Goal: Navigation & Orientation: Understand site structure

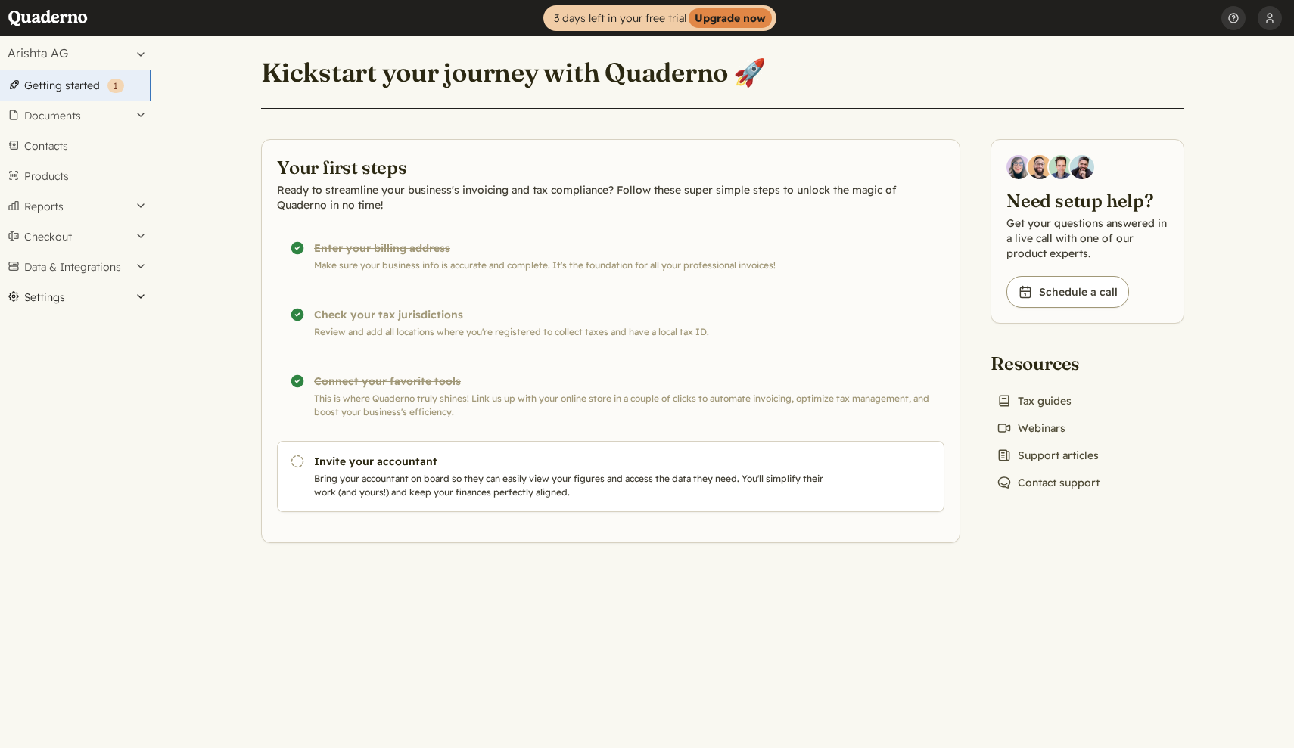
click at [53, 297] on button "Settings" at bounding box center [75, 297] width 151 height 30
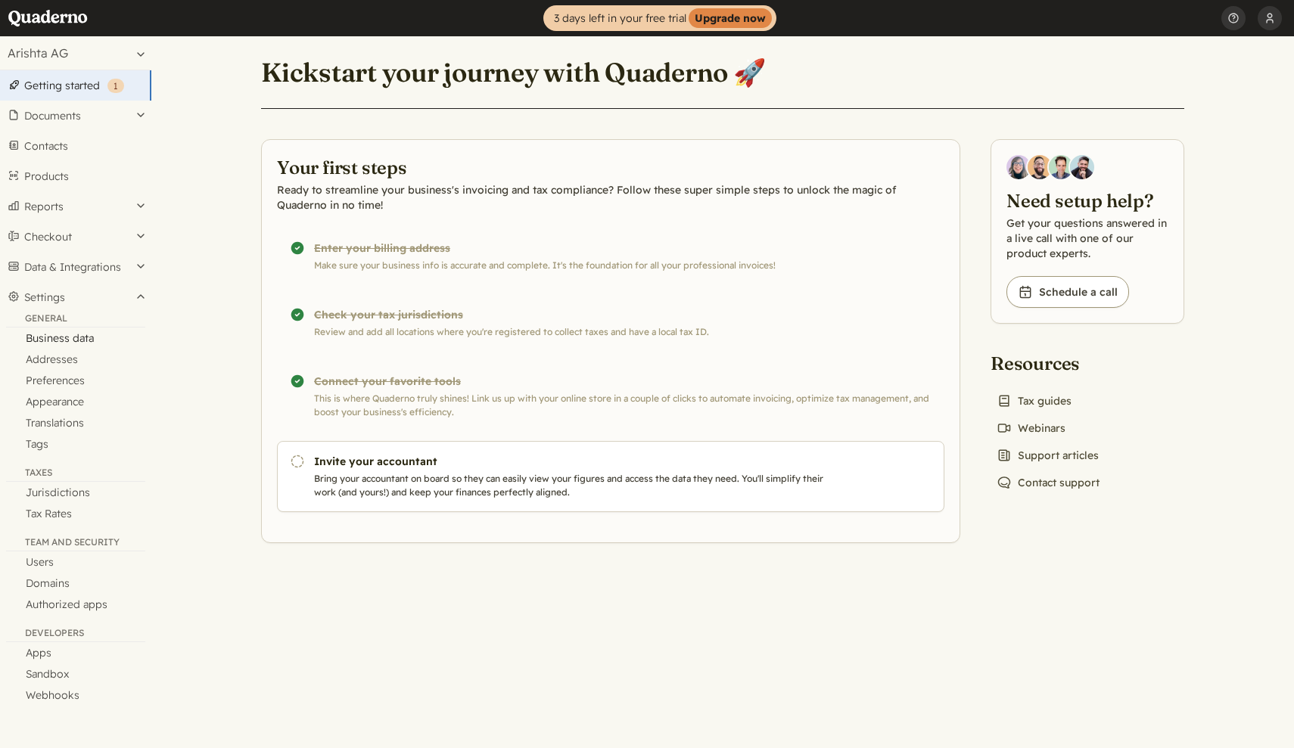
click at [56, 337] on link "Business data" at bounding box center [75, 338] width 151 height 21
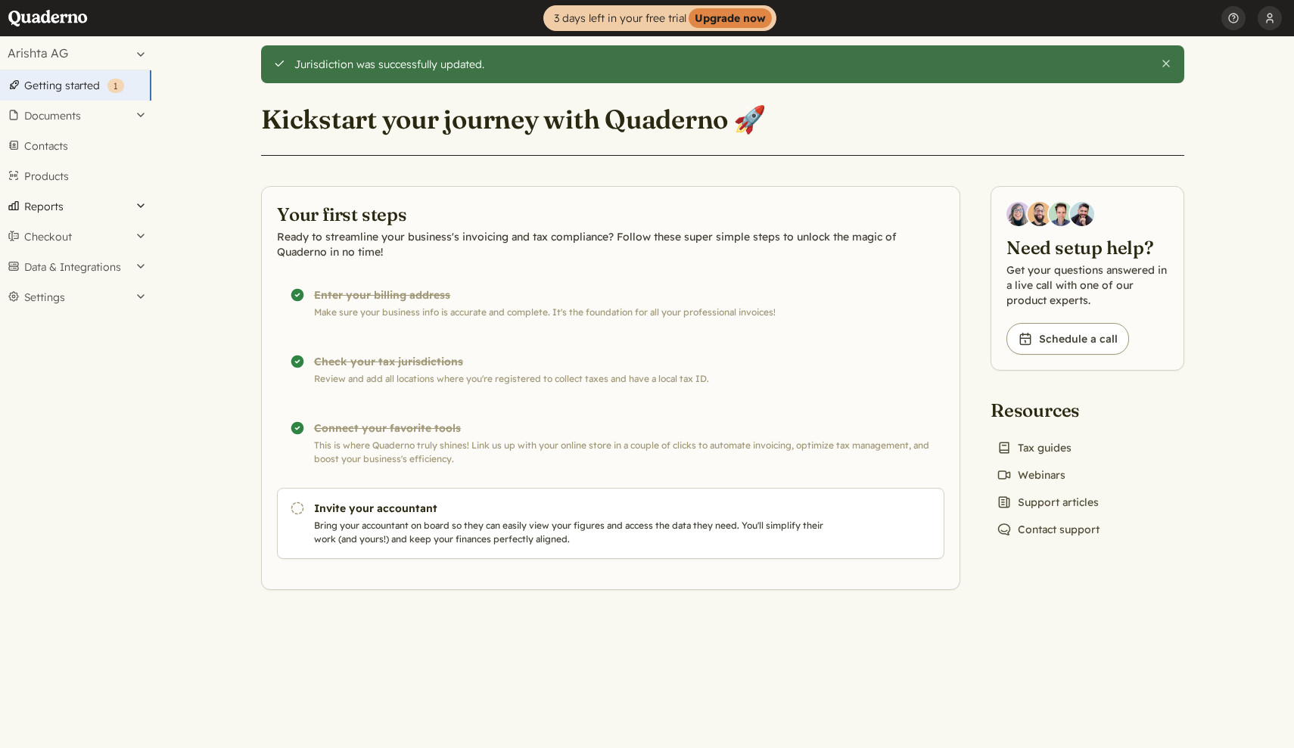
click at [54, 209] on button "Reports" at bounding box center [75, 206] width 151 height 30
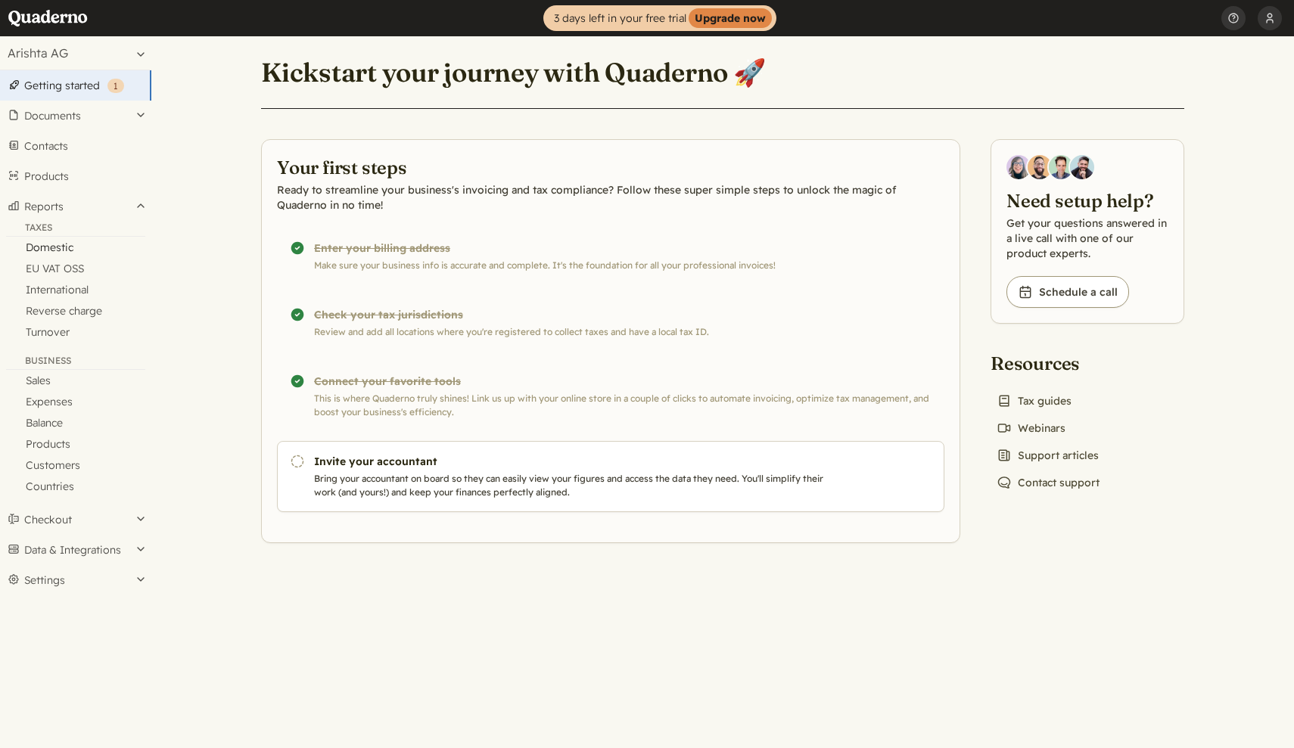
click at [50, 244] on link "Domestic" at bounding box center [75, 247] width 151 height 21
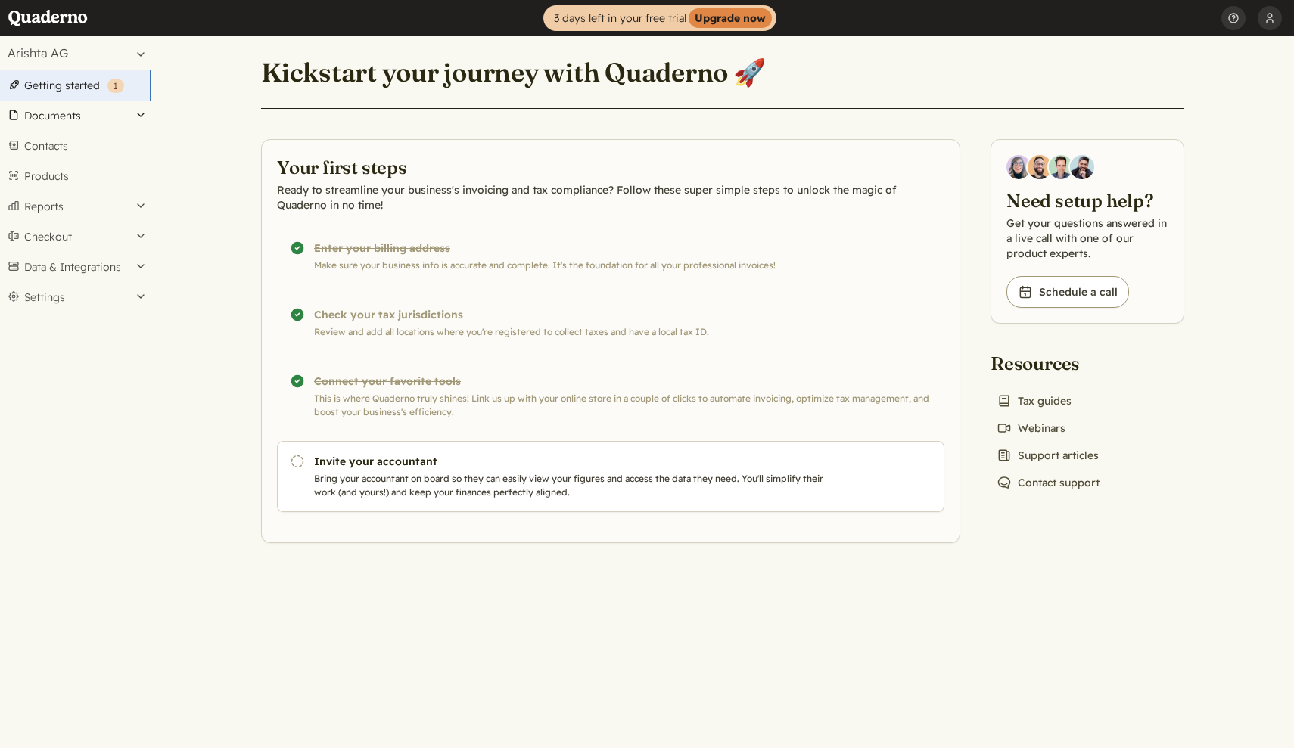
click at [94, 125] on button "Documents" at bounding box center [75, 116] width 151 height 30
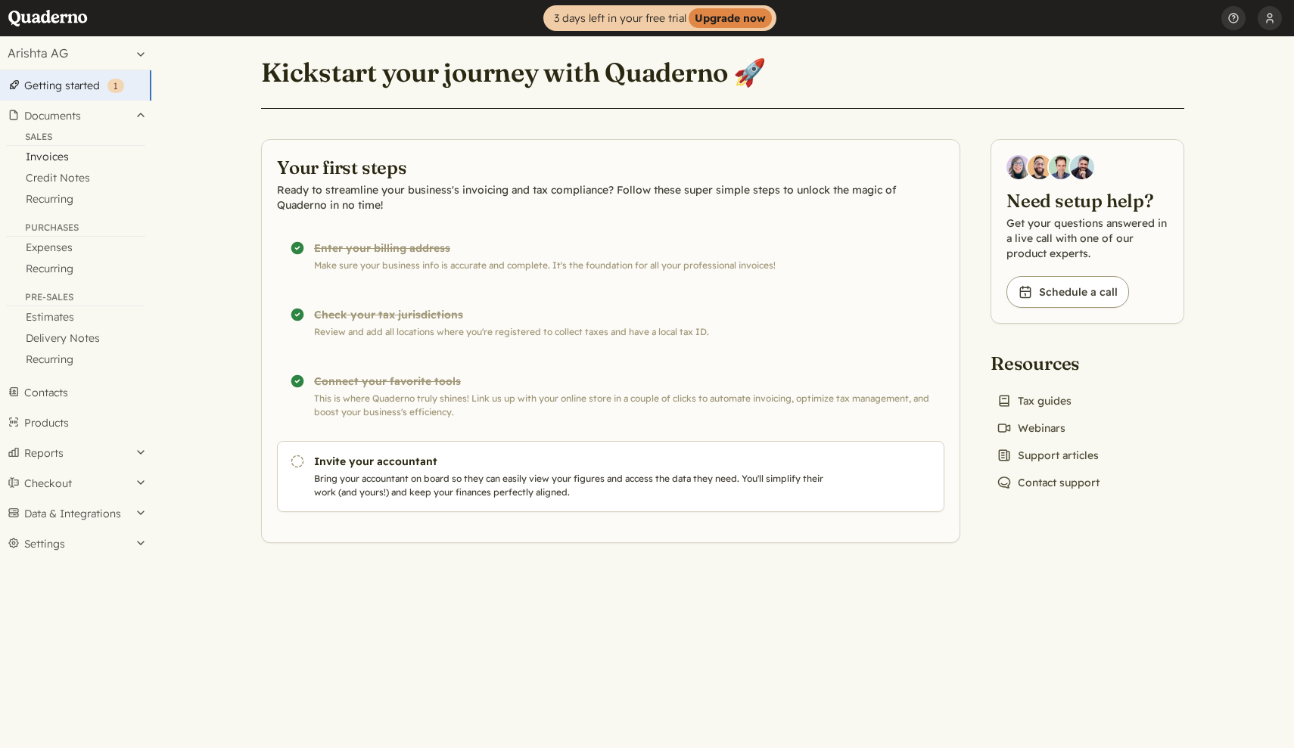
click at [76, 157] on link "Invoices" at bounding box center [75, 156] width 151 height 21
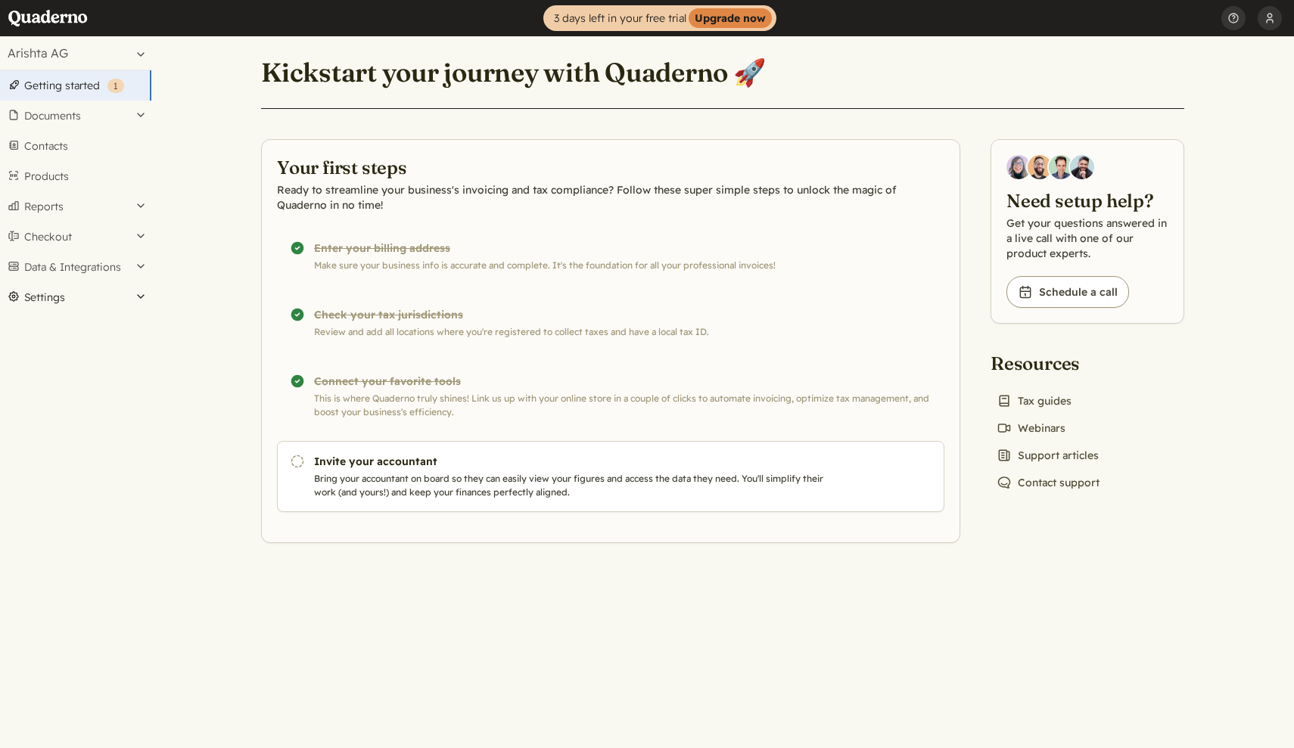
click at [57, 300] on button "Settings" at bounding box center [75, 297] width 151 height 30
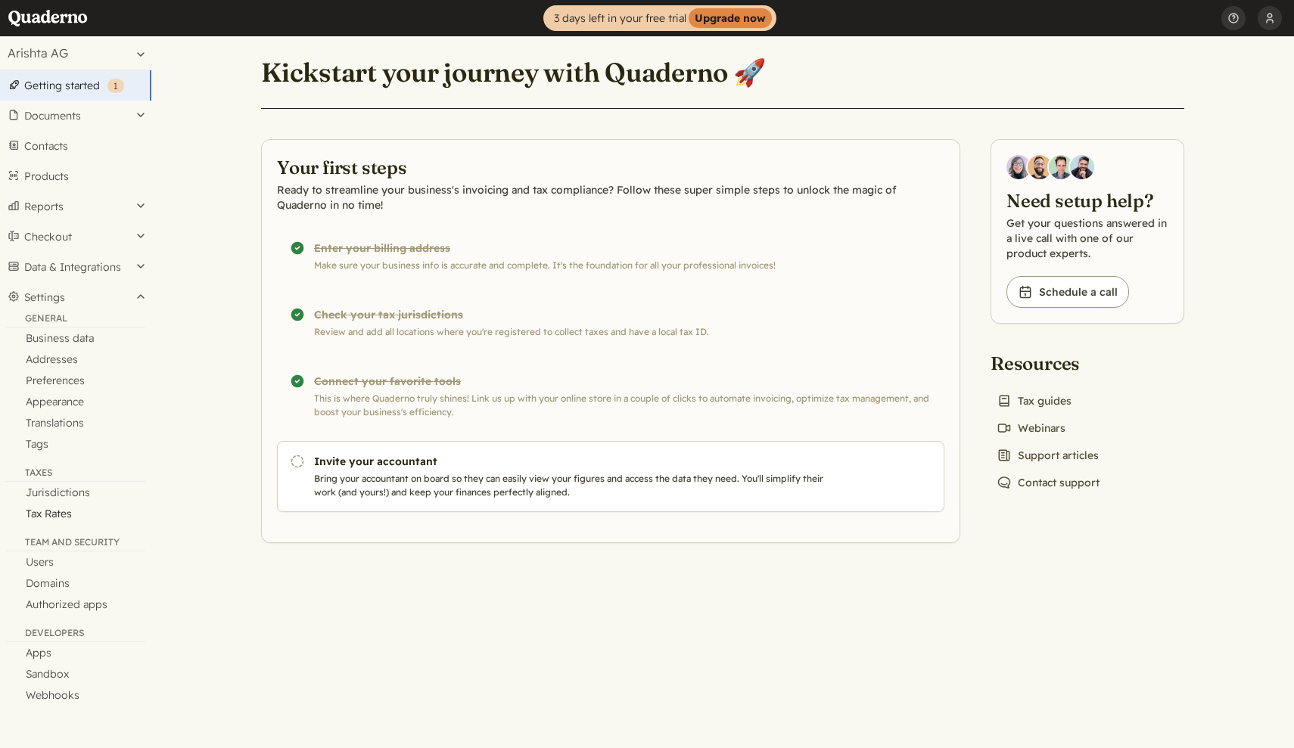
click at [63, 514] on link "Tax Rates" at bounding box center [75, 513] width 151 height 21
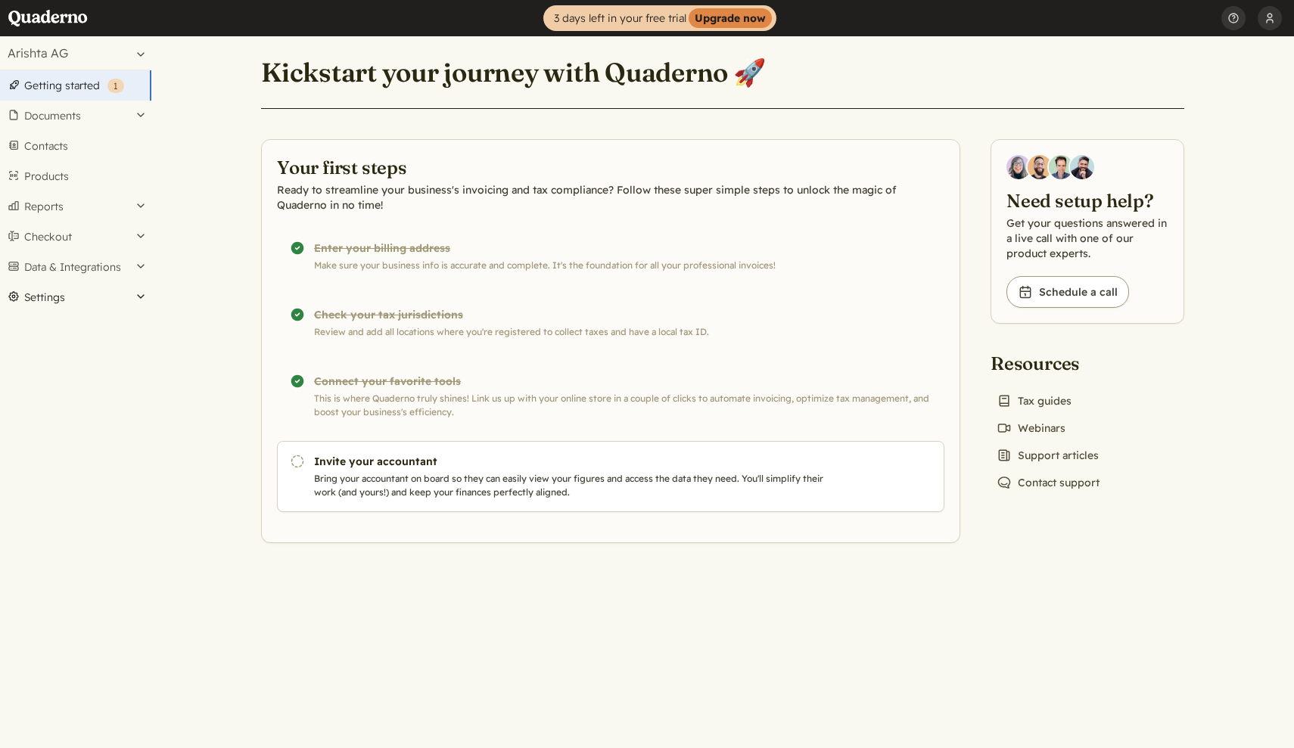
click at [54, 292] on button "Settings" at bounding box center [75, 297] width 151 height 30
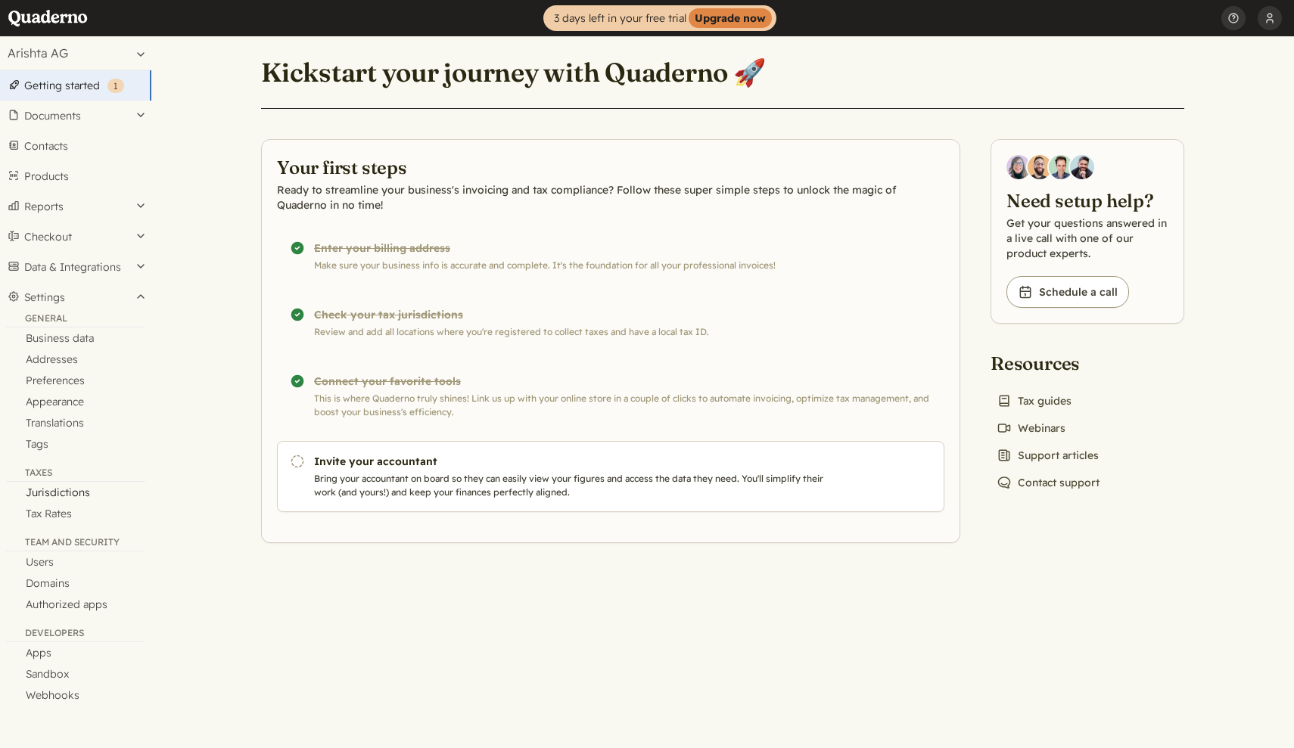
click at [61, 496] on link "Jurisdictions" at bounding box center [75, 492] width 151 height 21
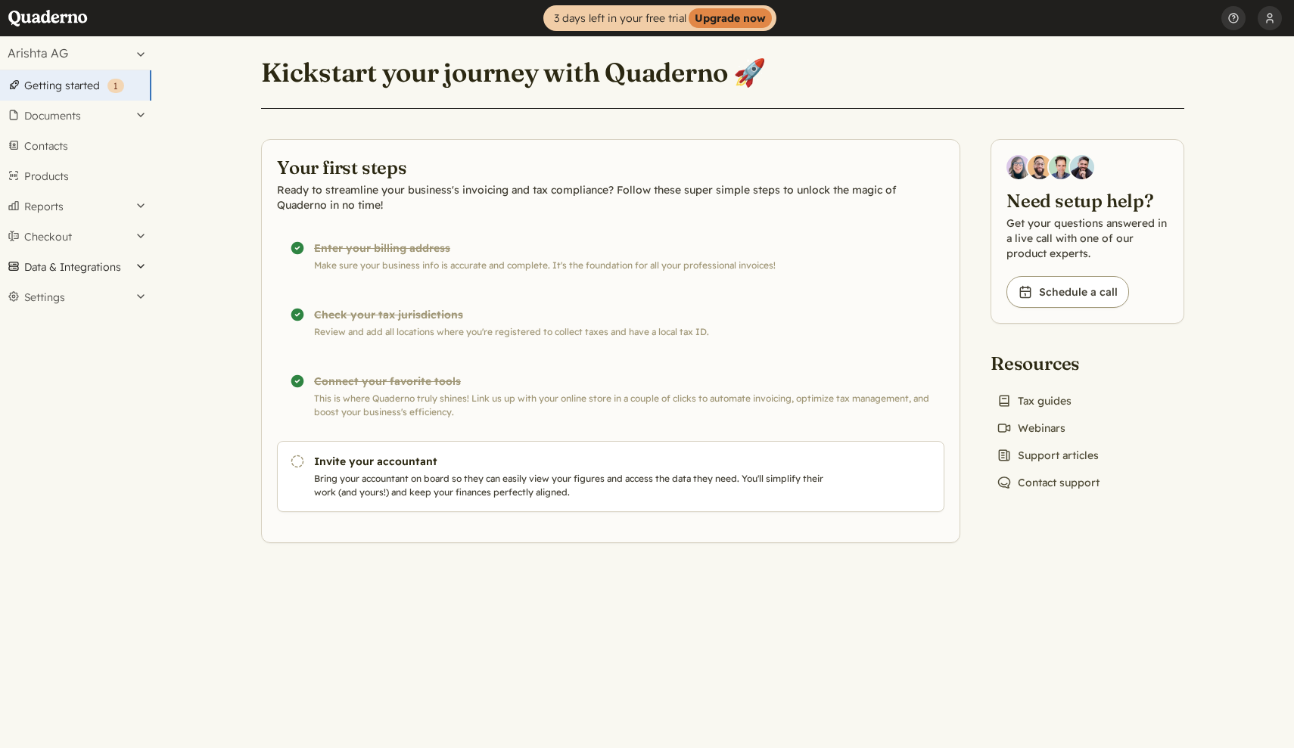
click at [94, 269] on button "Data & Integrations" at bounding box center [75, 267] width 151 height 30
click at [77, 297] on link "Integrations" at bounding box center [75, 292] width 151 height 21
click at [66, 107] on button "Documents" at bounding box center [75, 116] width 151 height 30
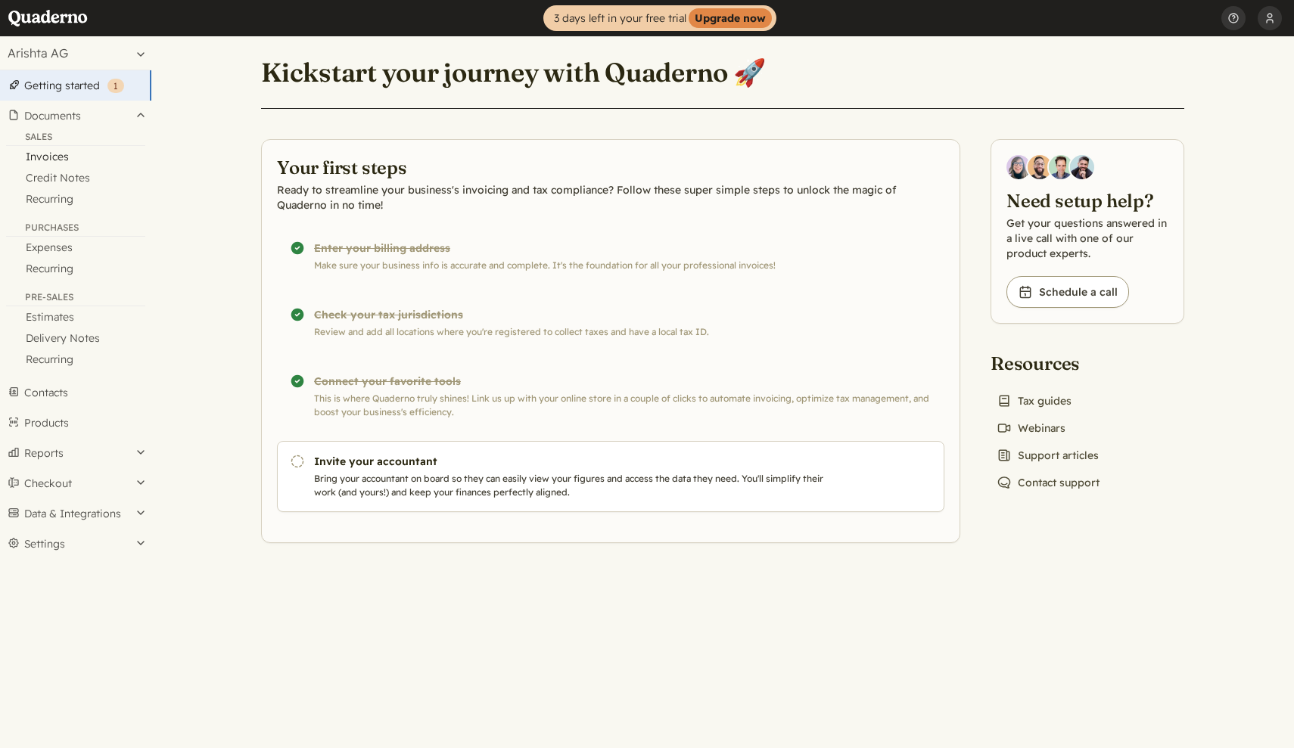
click at [54, 162] on link "Invoices" at bounding box center [75, 156] width 151 height 21
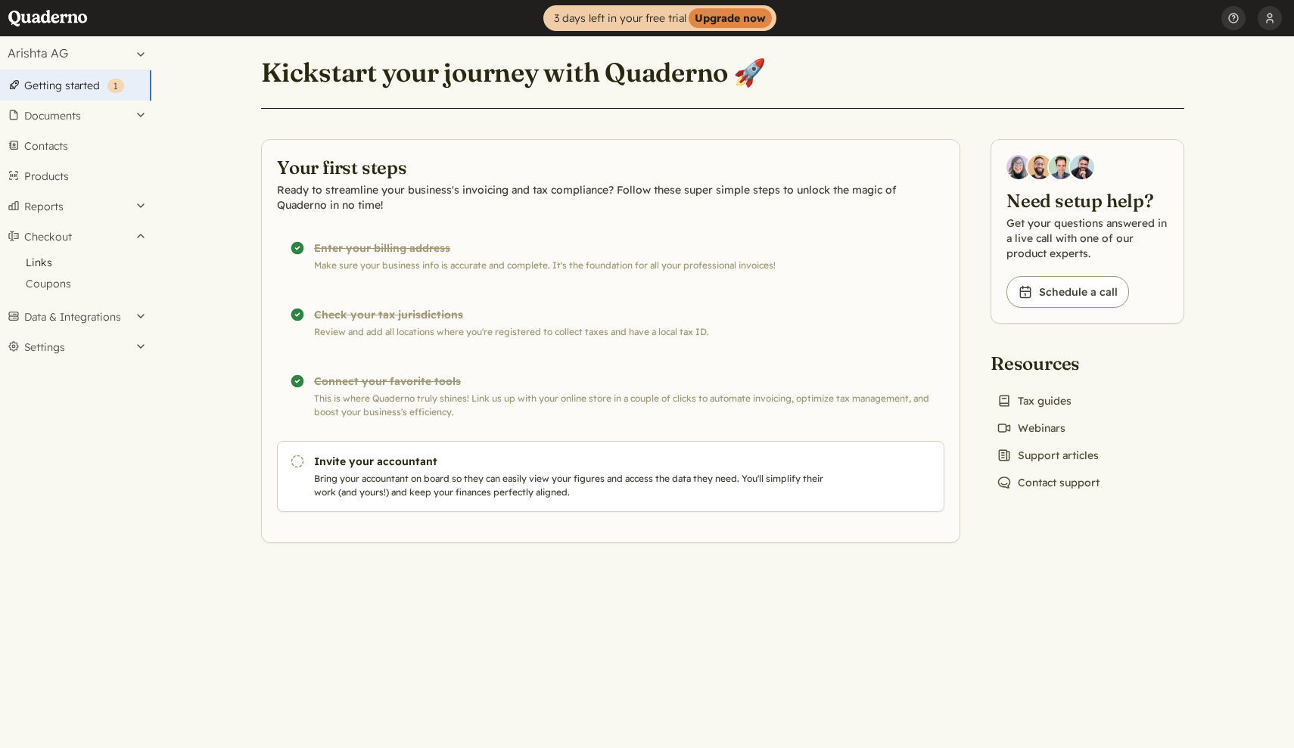
click at [46, 261] on link "Links" at bounding box center [75, 262] width 151 height 21
click at [69, 114] on button "Documents" at bounding box center [75, 116] width 151 height 30
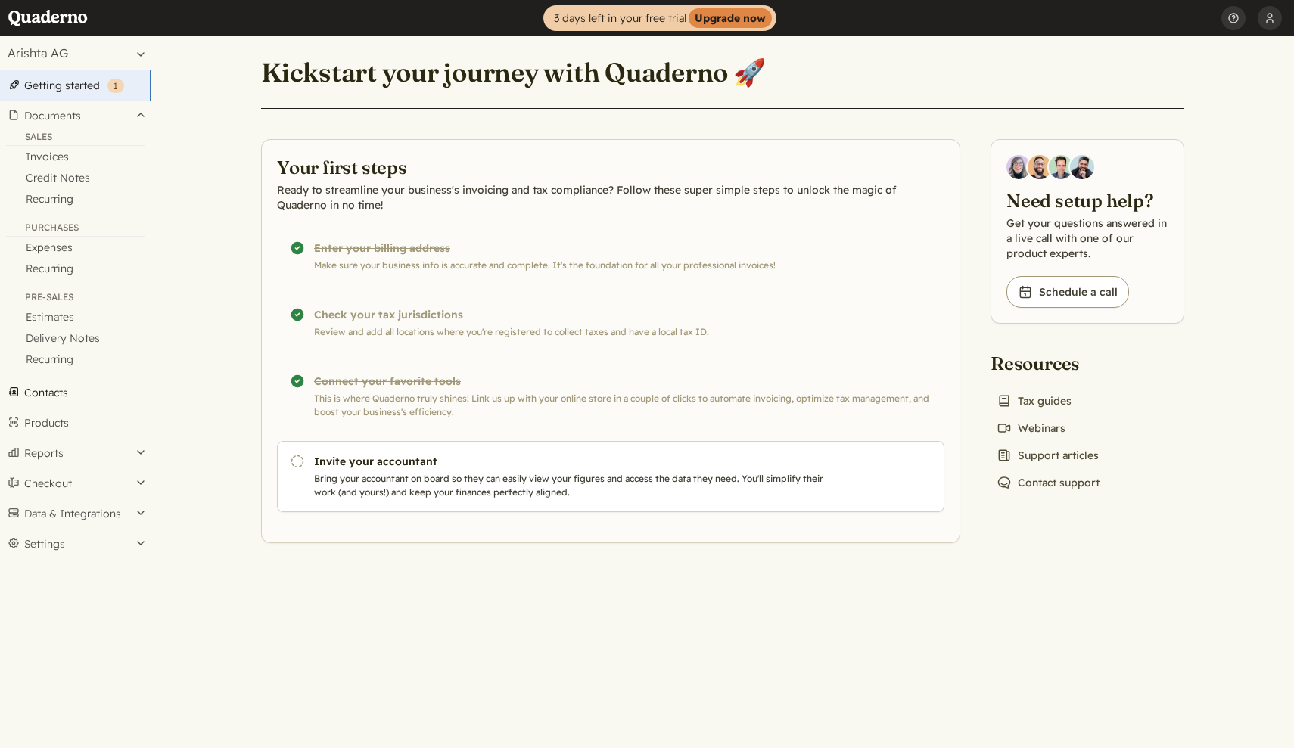
click at [48, 395] on link "Contacts" at bounding box center [75, 392] width 151 height 30
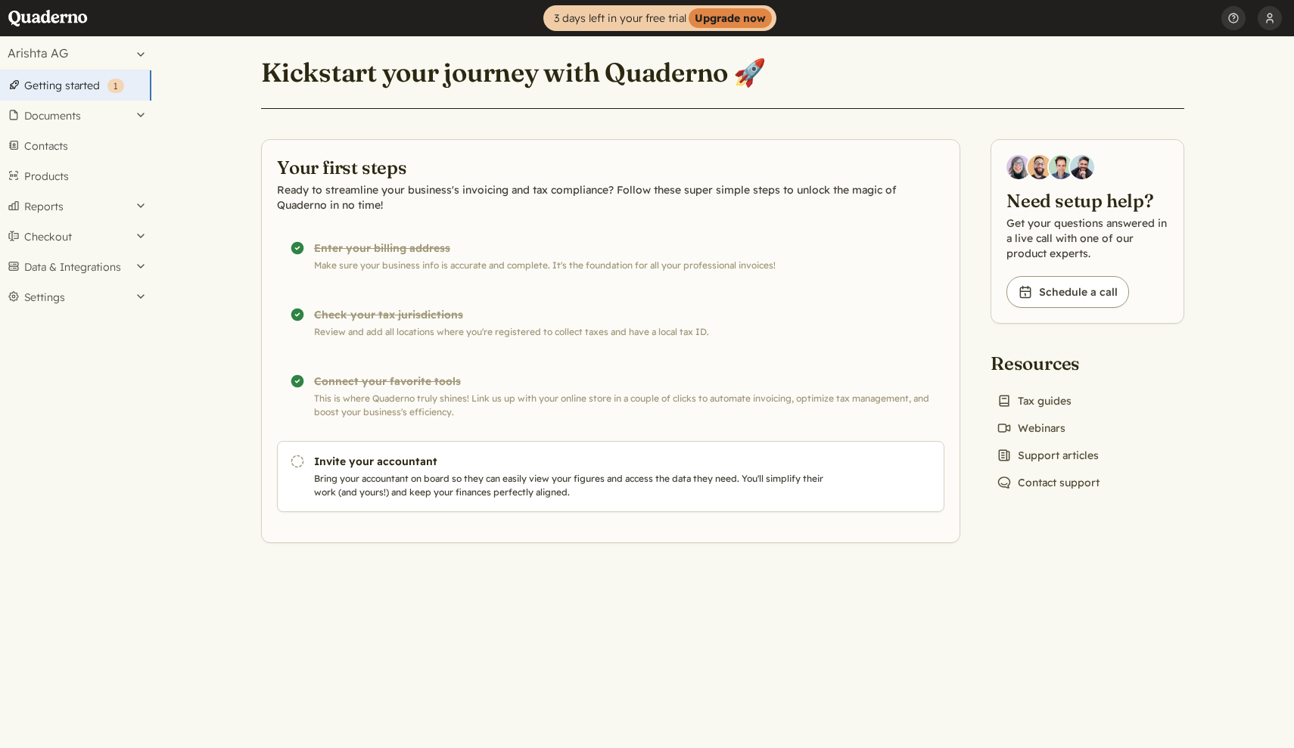
click at [118, 1] on header "Home 3 days left in your free trial Upgrade now Anna Stöger Profile Security AP…" at bounding box center [647, 18] width 1294 height 36
click at [117, 2] on header "Home 3 days left in your free trial Upgrade now Anna Stöger Profile Security AP…" at bounding box center [647, 18] width 1294 height 36
click at [69, 117] on button "Documents" at bounding box center [75, 116] width 151 height 30
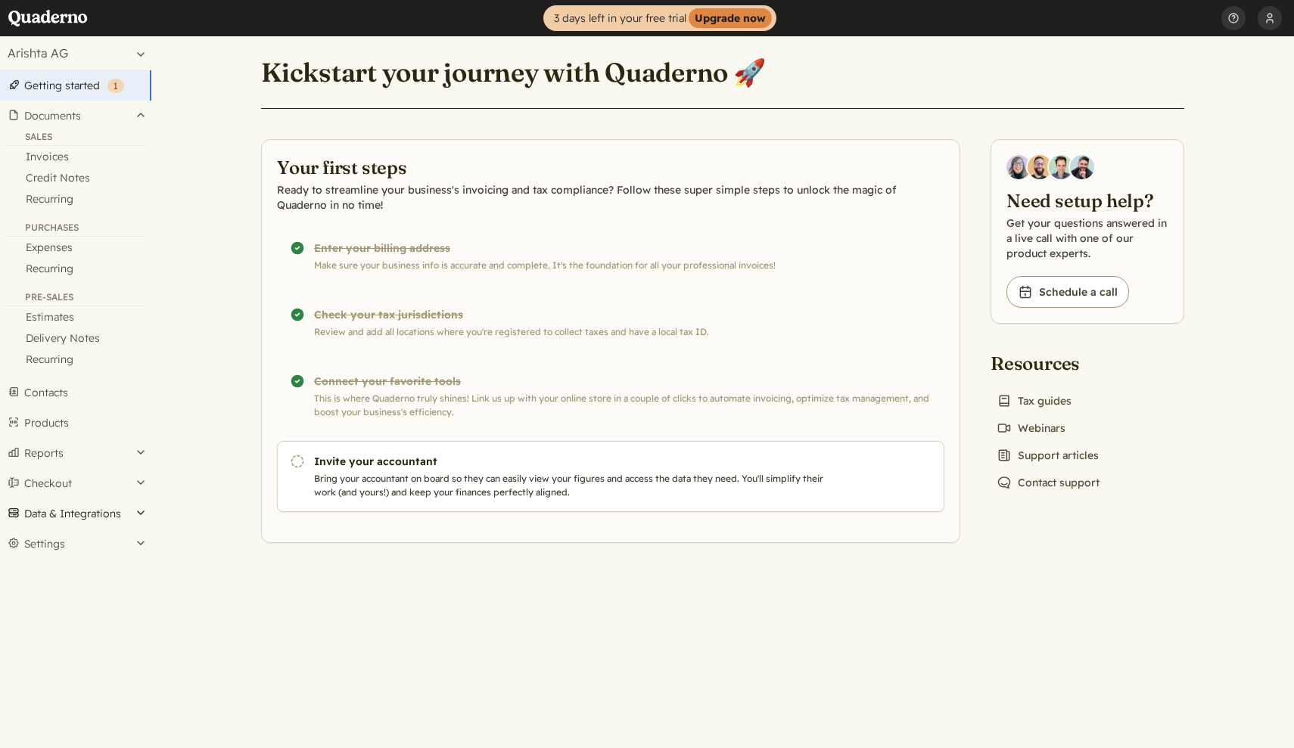
click at [80, 510] on button "Data & Integrations" at bounding box center [75, 514] width 151 height 30
click at [61, 362] on button "Settings" at bounding box center [75, 368] width 151 height 30
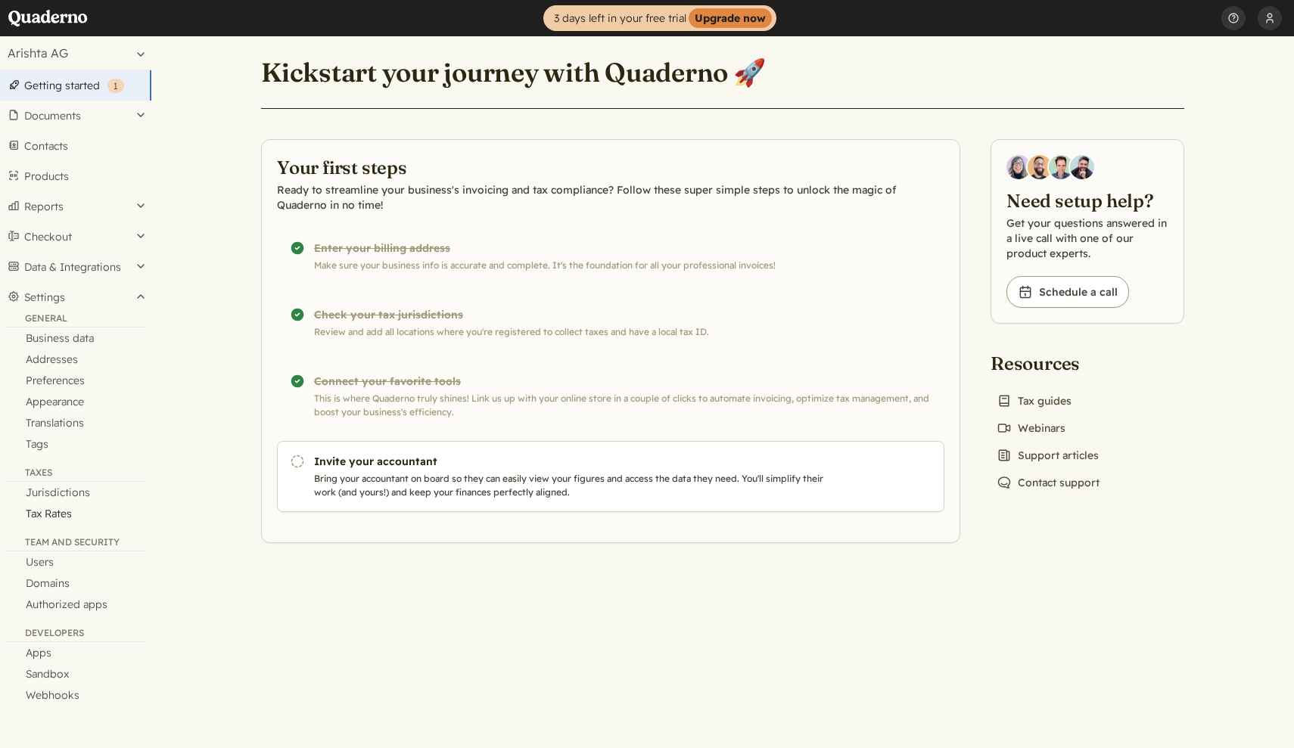
click at [52, 510] on link "Tax Rates" at bounding box center [75, 513] width 151 height 21
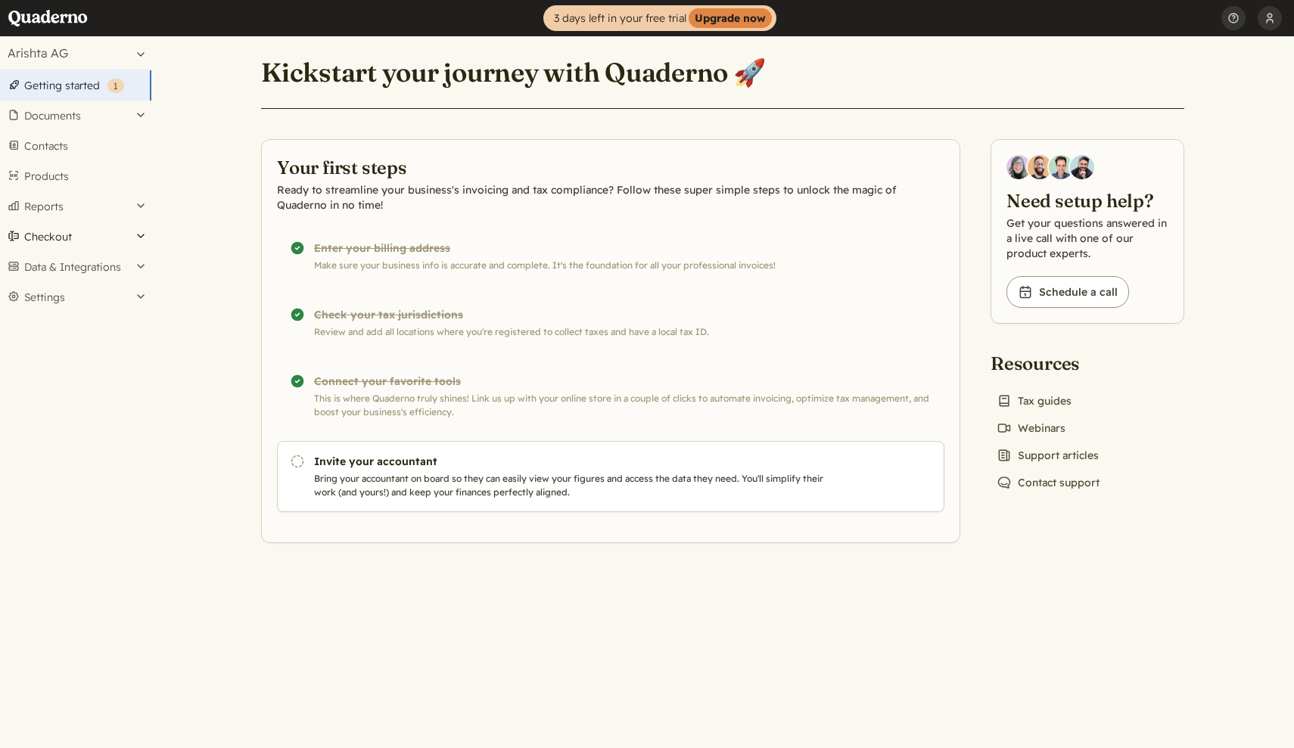
click at [102, 238] on button "Checkout" at bounding box center [75, 237] width 151 height 30
click at [107, 210] on button "Reports" at bounding box center [75, 206] width 151 height 30
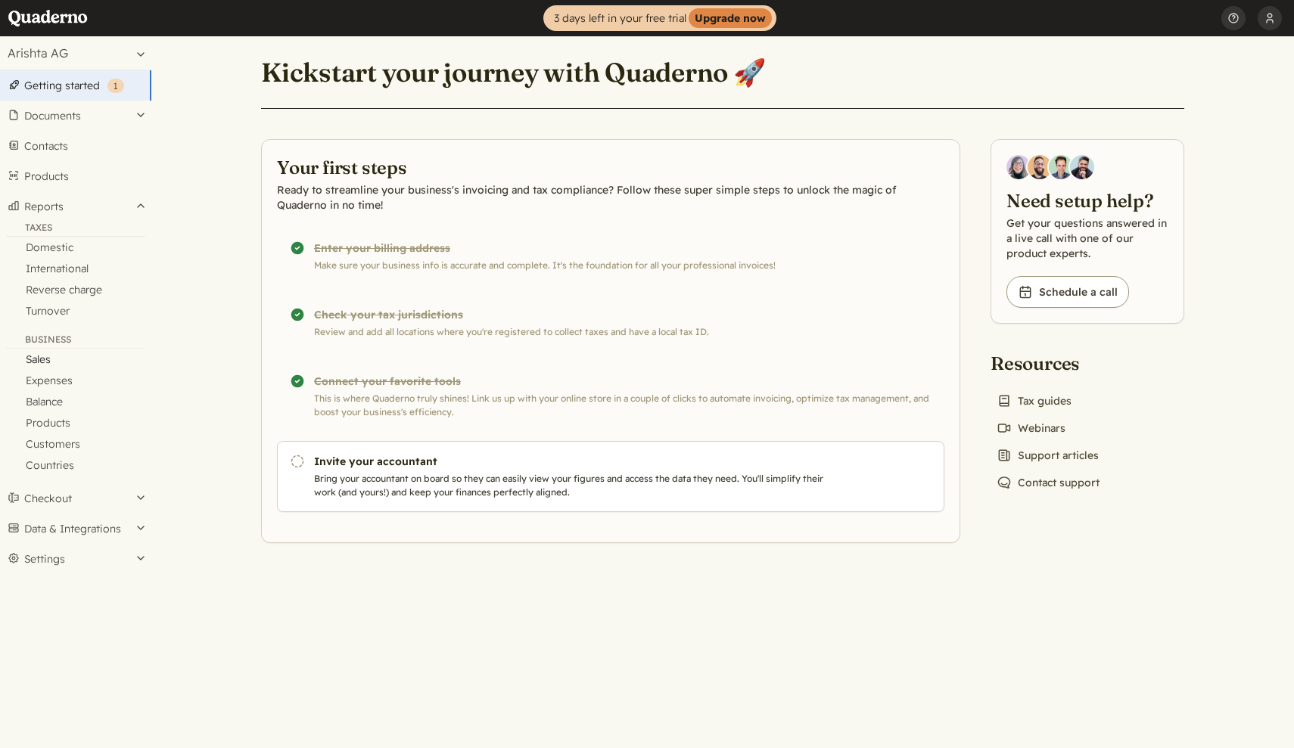
click at [43, 361] on link "Sales" at bounding box center [75, 359] width 151 height 21
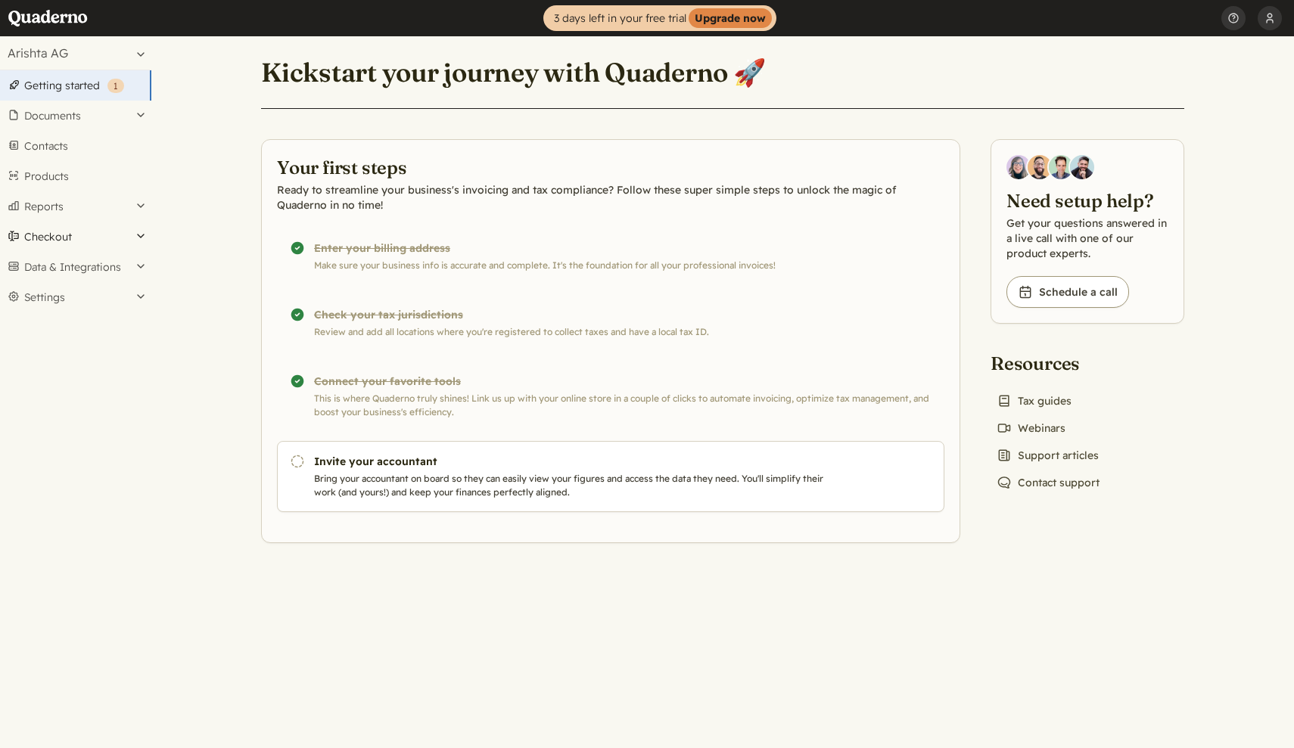
click at [54, 242] on button "Checkout" at bounding box center [75, 237] width 151 height 30
click at [67, 346] on button "Settings" at bounding box center [75, 347] width 151 height 30
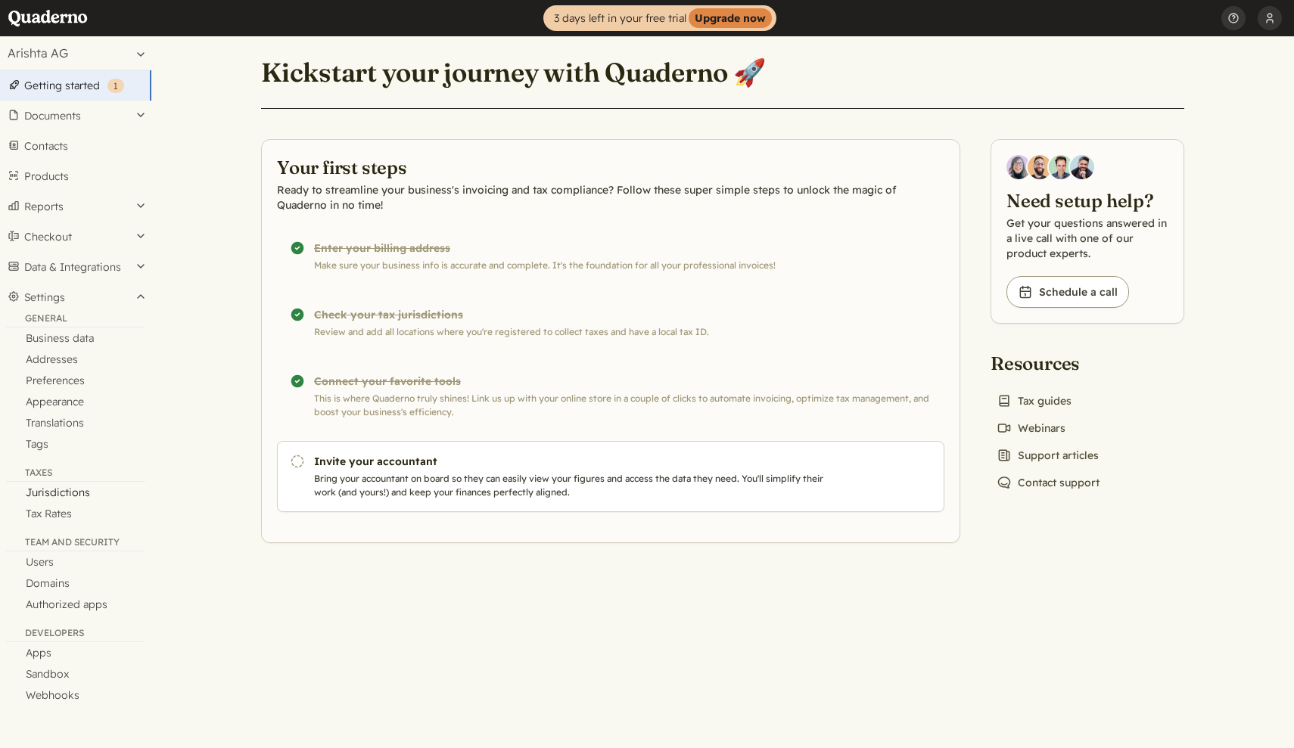
click at [66, 496] on link "Jurisdictions" at bounding box center [75, 492] width 151 height 21
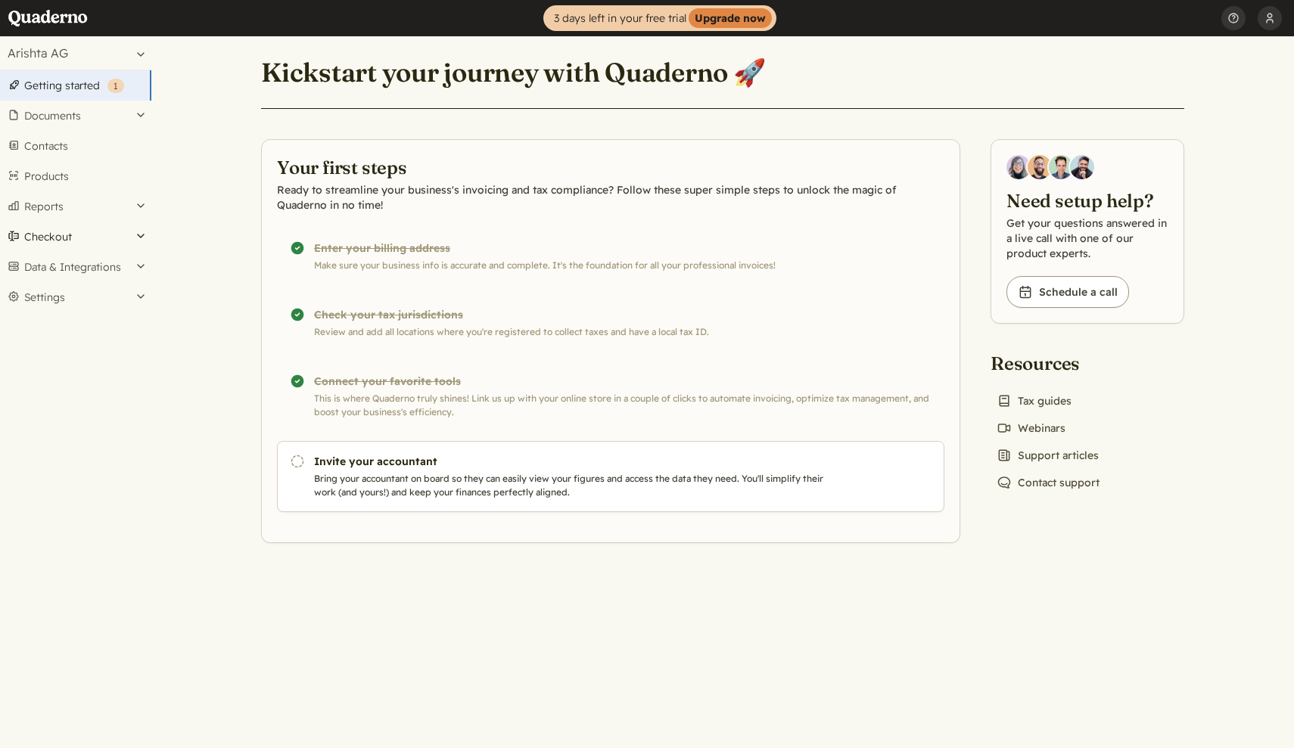
click at [61, 235] on button "Checkout" at bounding box center [75, 237] width 151 height 30
click at [63, 200] on button "Reports" at bounding box center [75, 206] width 151 height 30
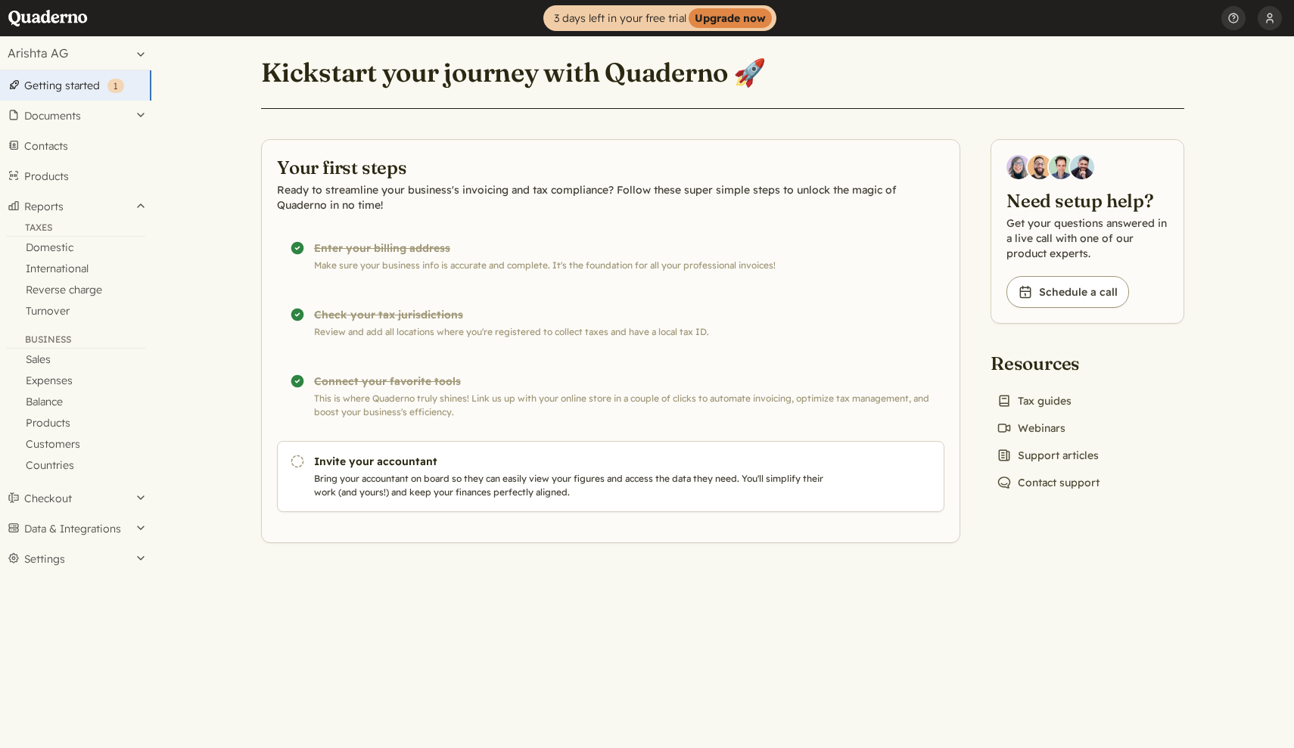
click at [85, 499] on button "Checkout" at bounding box center [75, 498] width 151 height 30
click at [70, 350] on button "Settings" at bounding box center [75, 347] width 151 height 30
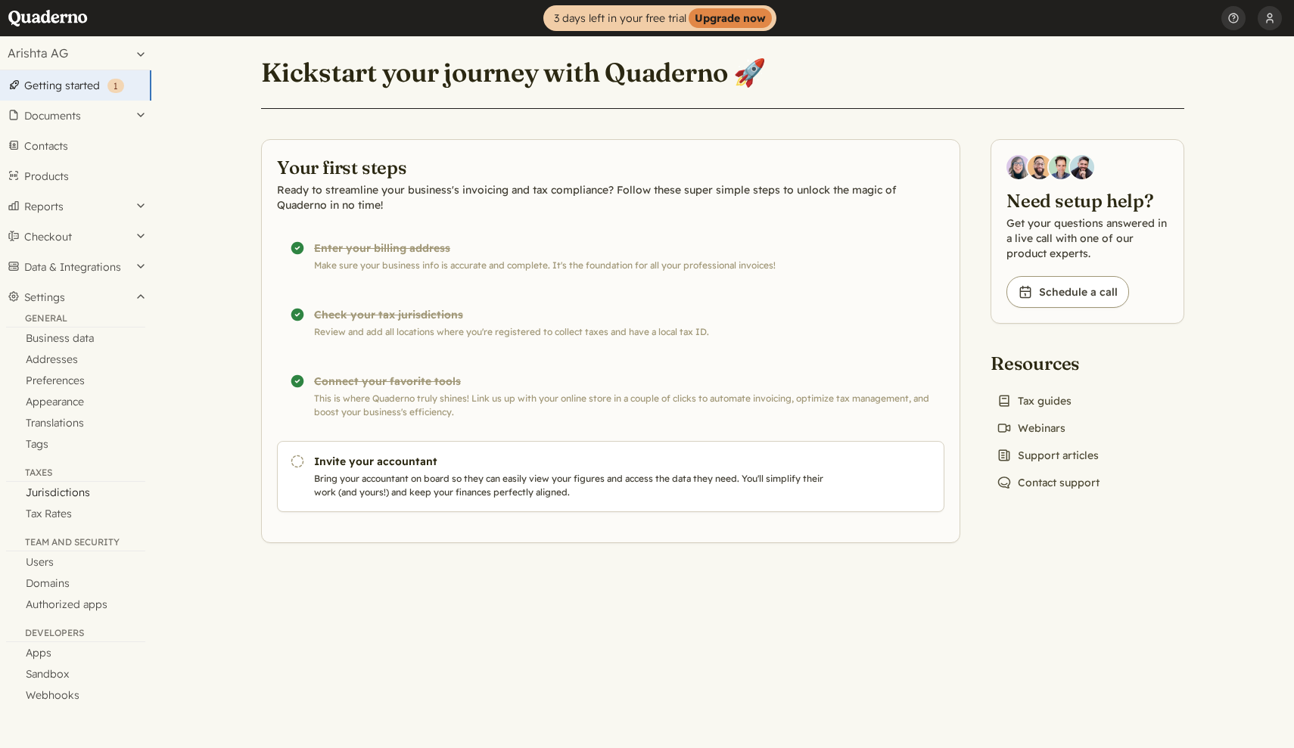
click at [81, 495] on link "Jurisdictions" at bounding box center [75, 492] width 151 height 21
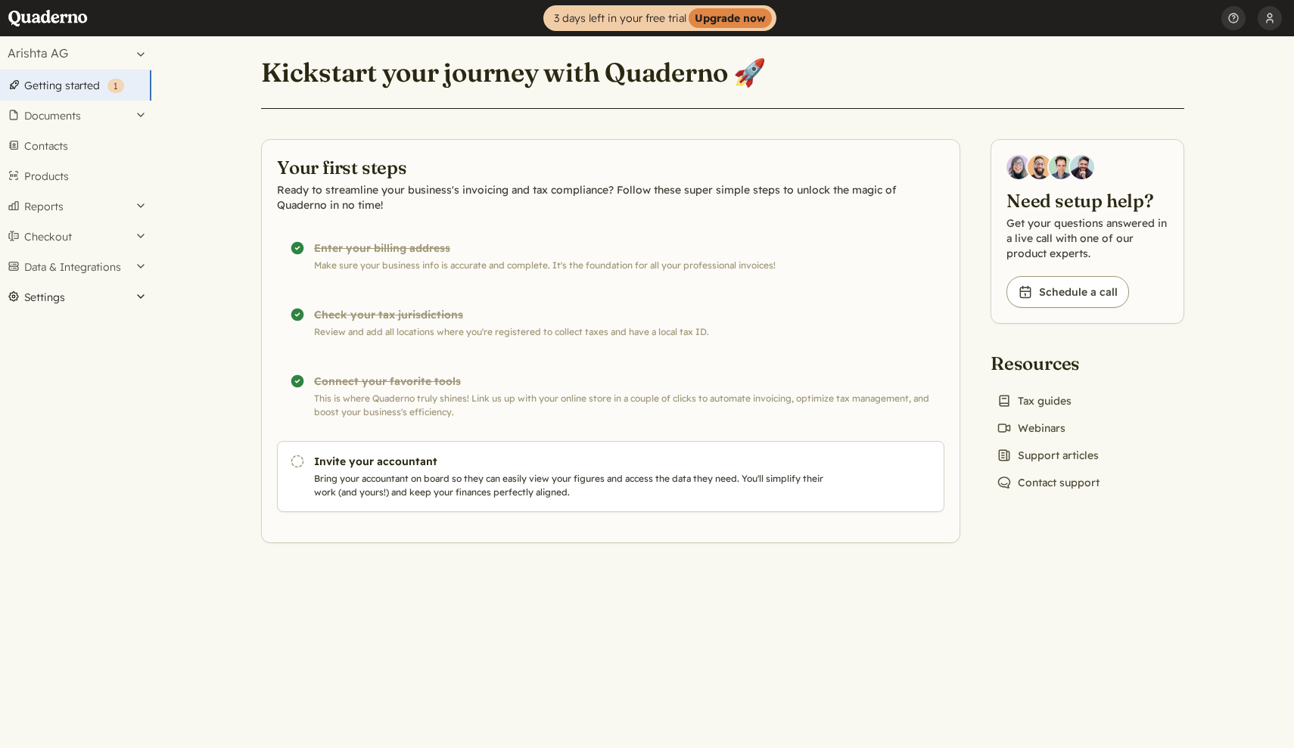
click at [77, 303] on button "Settings" at bounding box center [75, 297] width 151 height 30
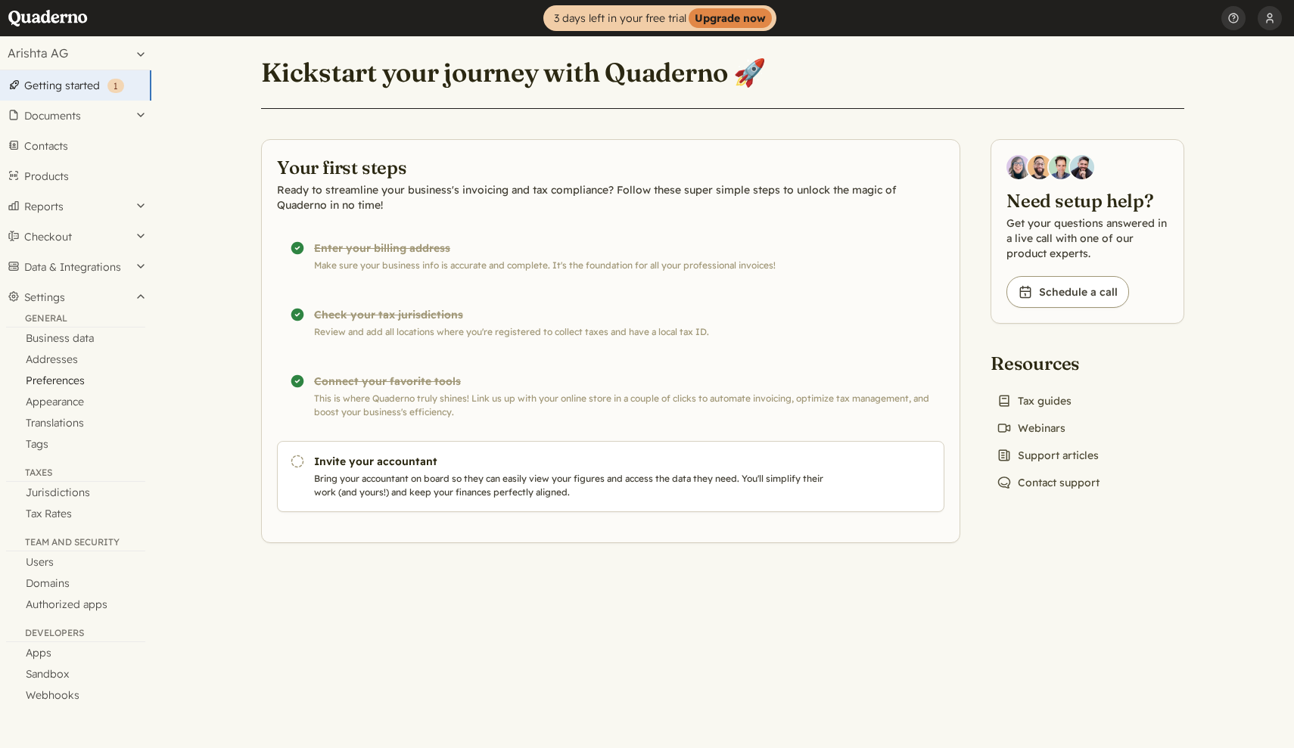
click at [62, 380] on link "Preferences" at bounding box center [75, 380] width 151 height 21
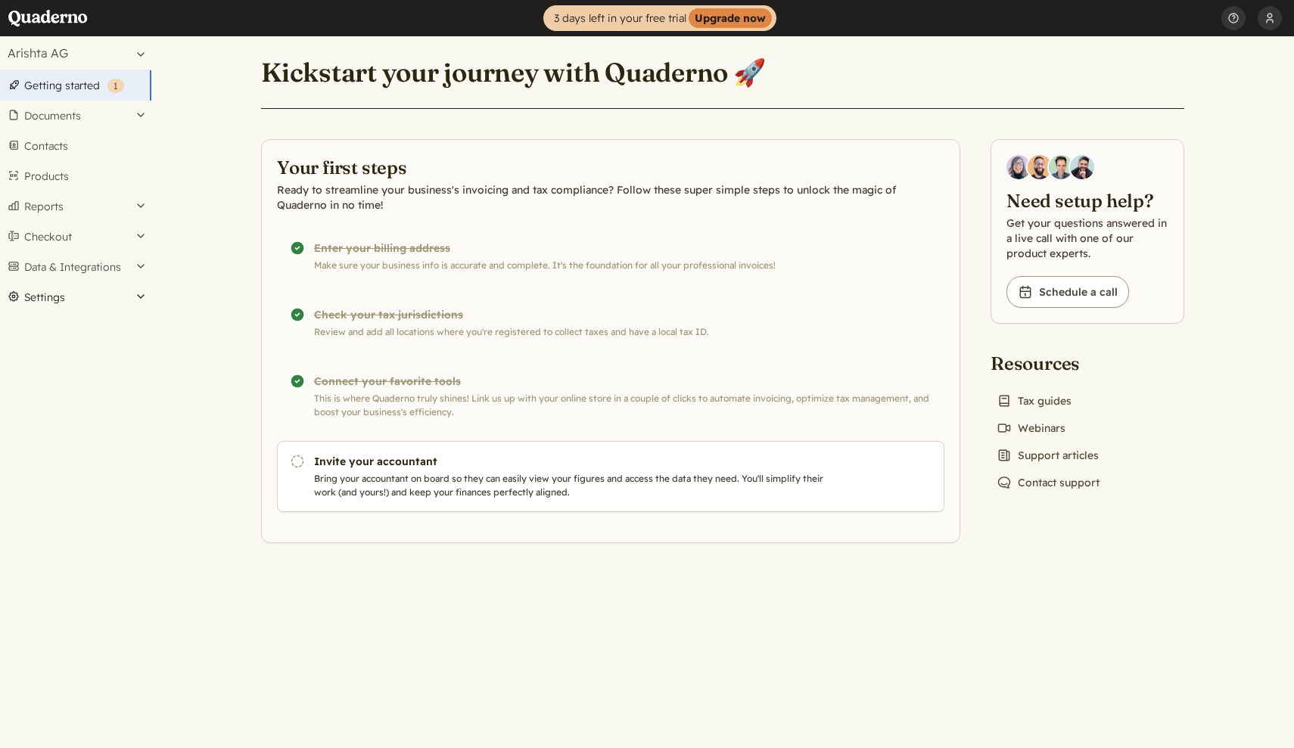
click at [67, 294] on button "Settings" at bounding box center [75, 297] width 151 height 30
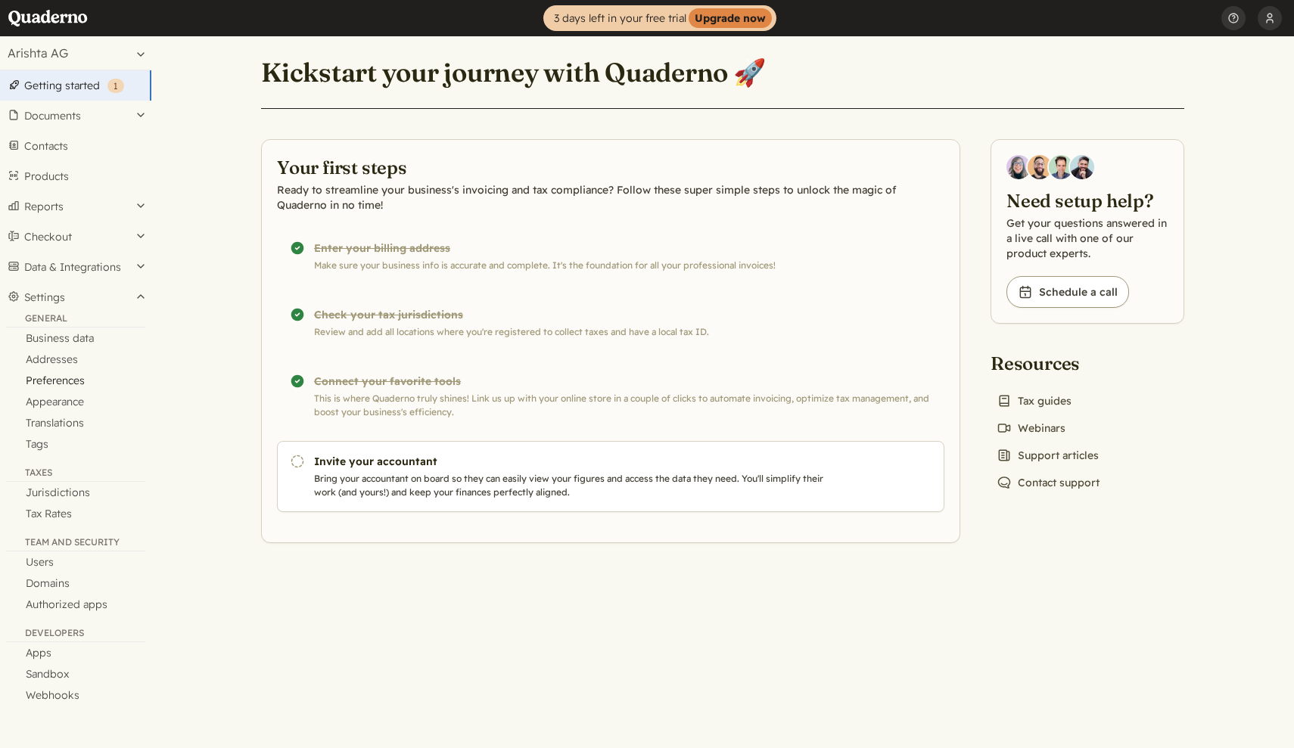
click at [64, 382] on link "Preferences" at bounding box center [75, 380] width 151 height 21
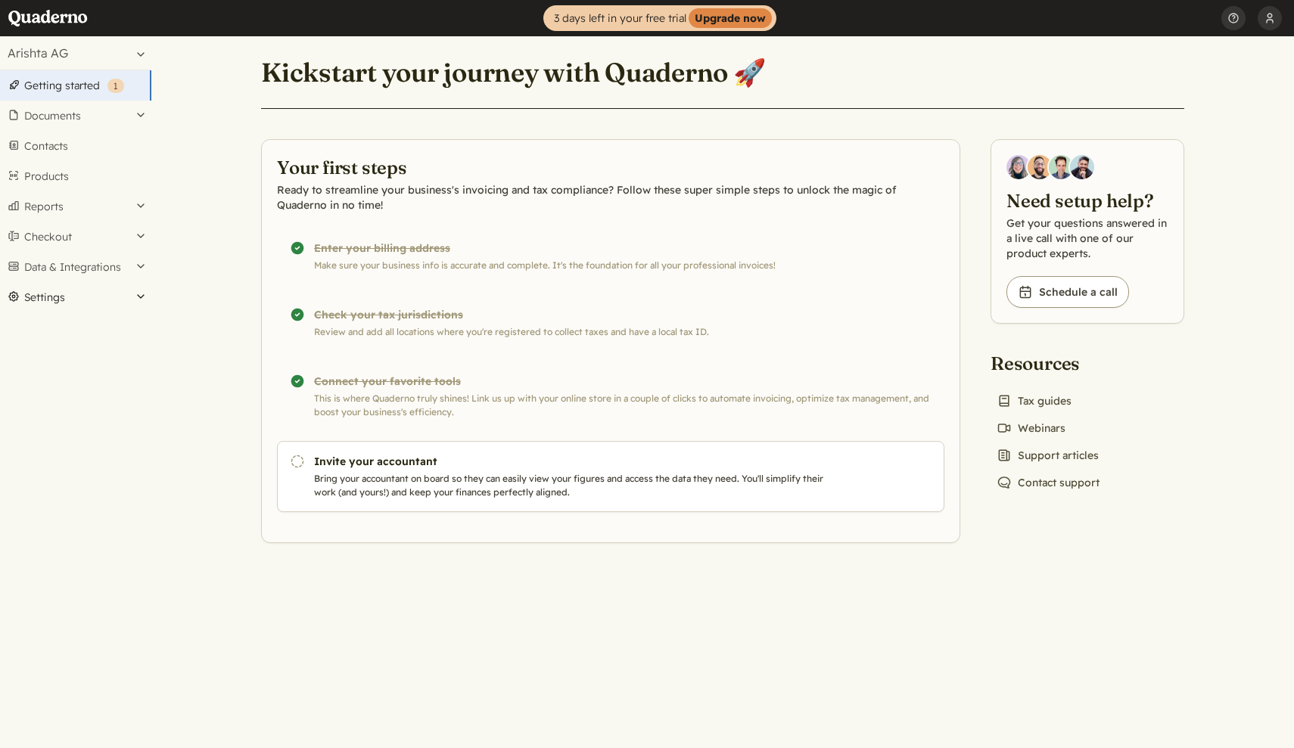
click at [67, 297] on button "Settings" at bounding box center [75, 297] width 151 height 30
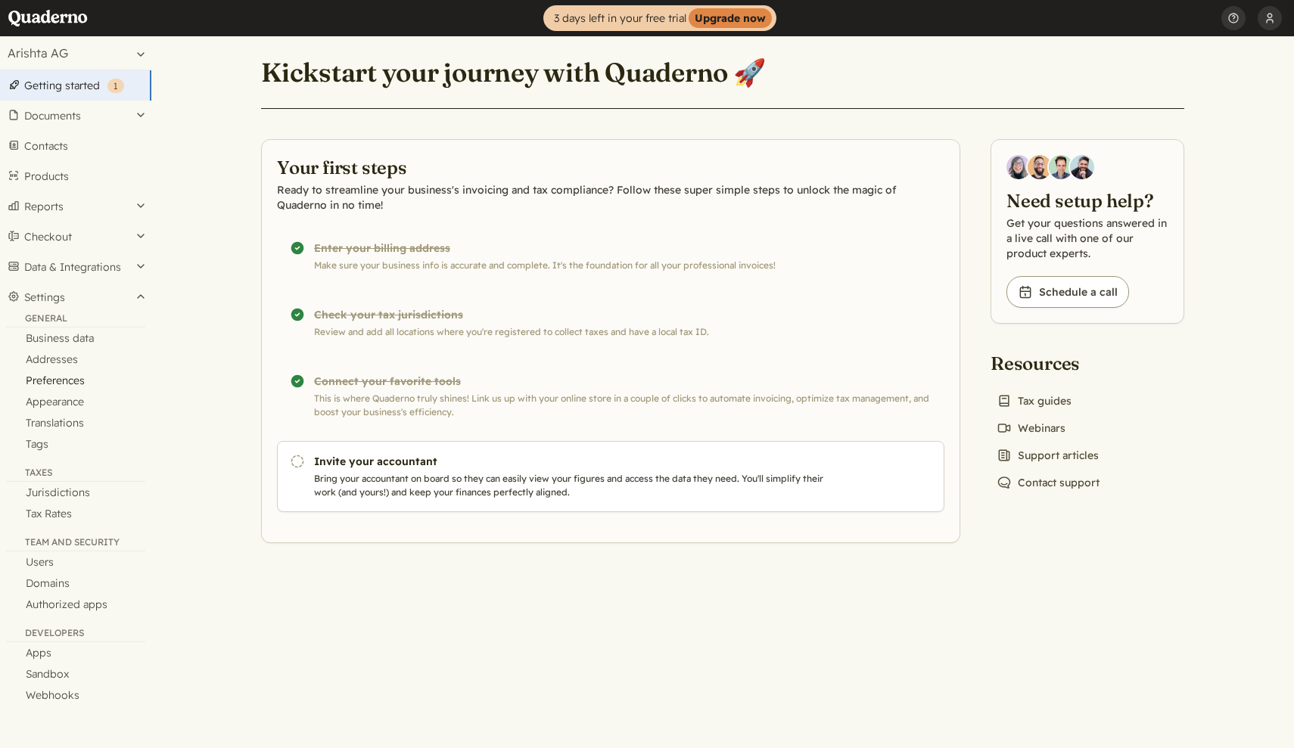
click at [67, 384] on link "Preferences" at bounding box center [75, 380] width 151 height 21
